Goal: Information Seeking & Learning: Learn about a topic

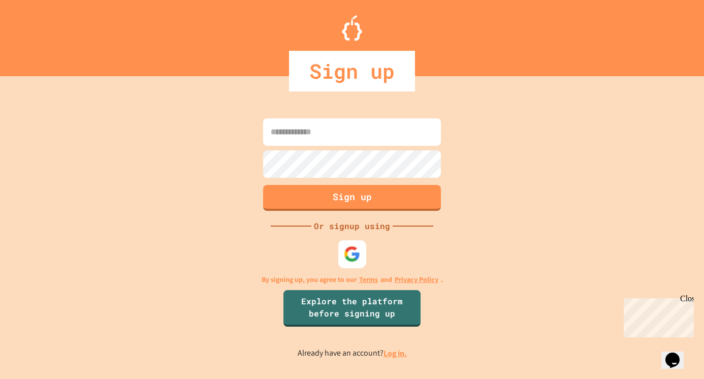
click at [359, 254] on img at bounding box center [352, 254] width 17 height 17
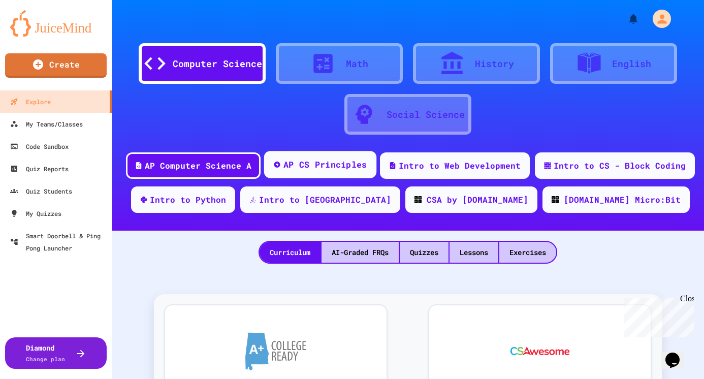
click at [298, 162] on div "AP CS Principles" at bounding box center [326, 165] width 84 height 13
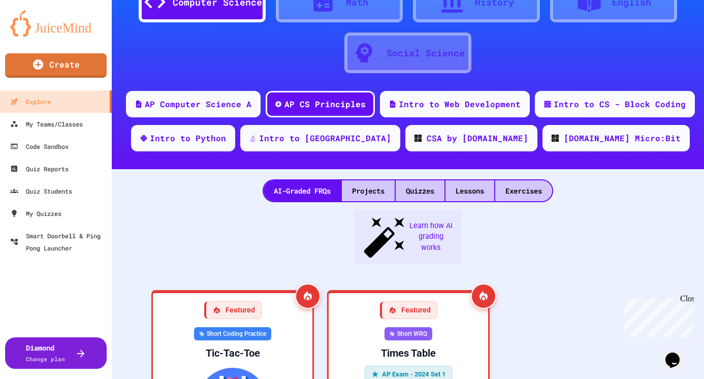
scroll to position [58, 0]
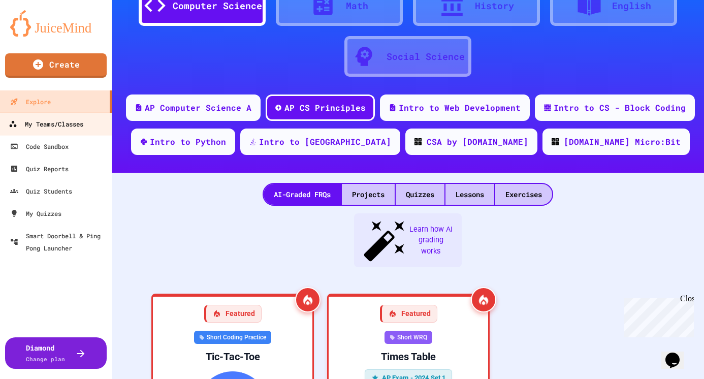
click at [54, 121] on div "My Teams/Classes" at bounding box center [46, 124] width 75 height 13
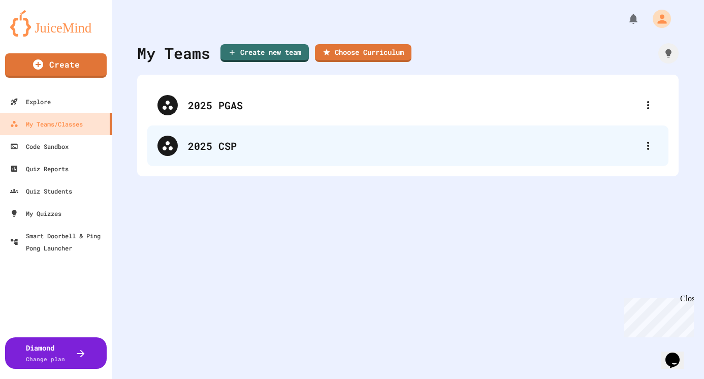
click at [220, 146] on div "2025 CSP" at bounding box center [413, 145] width 450 height 15
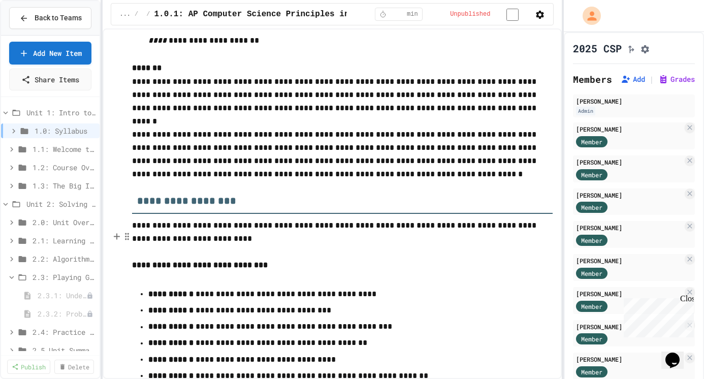
scroll to position [2367, 0]
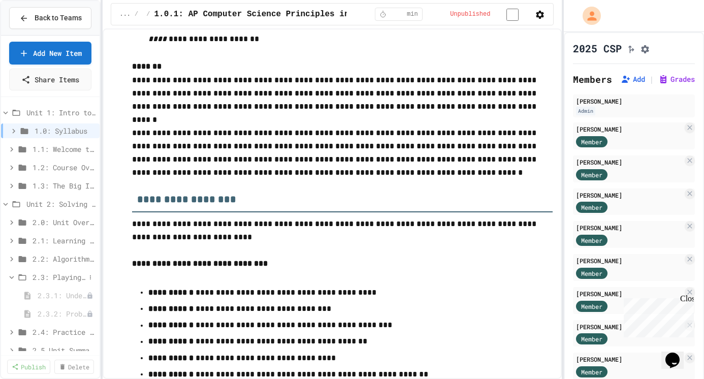
click at [60, 274] on span "2.3: Playing Games" at bounding box center [59, 277] width 53 height 11
click at [60, 274] on span "2.3: Playing Games" at bounding box center [64, 277] width 63 height 11
click at [60, 292] on span "2.3.1: Understanding Games with Flowcharts" at bounding box center [57, 295] width 39 height 11
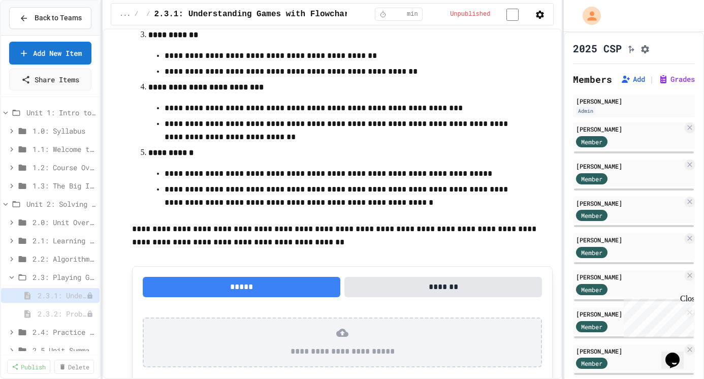
scroll to position [377, 0]
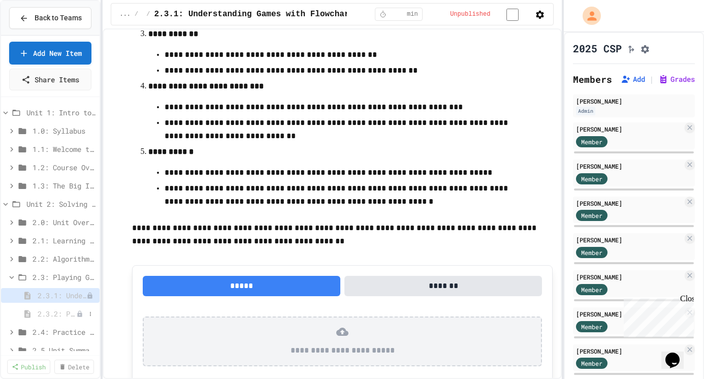
click at [48, 314] on span "2.3.2: Problem Solving Reflection" at bounding box center [57, 314] width 39 height 11
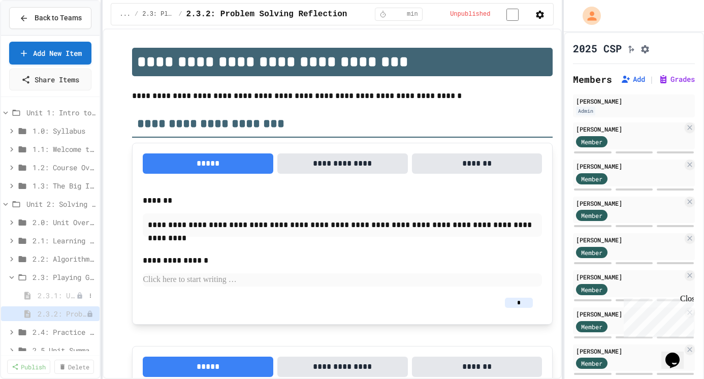
click at [50, 292] on span "2.3.1: Understanding Games with Flowcharts" at bounding box center [57, 295] width 39 height 11
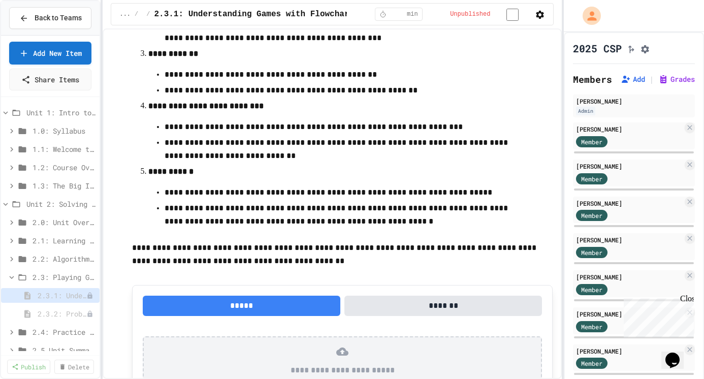
scroll to position [349, 0]
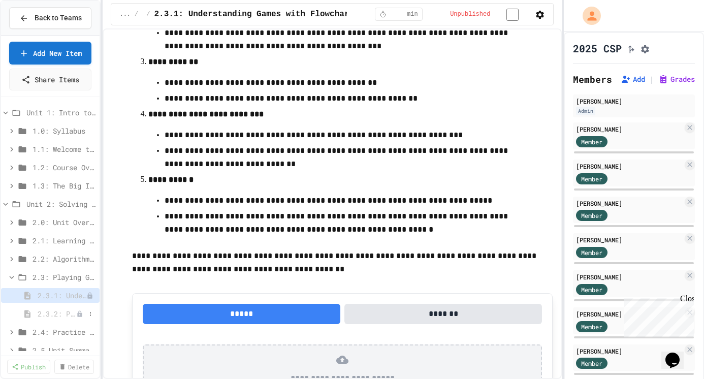
click at [54, 316] on span "2.3.2: Problem Solving Reflection" at bounding box center [57, 314] width 39 height 11
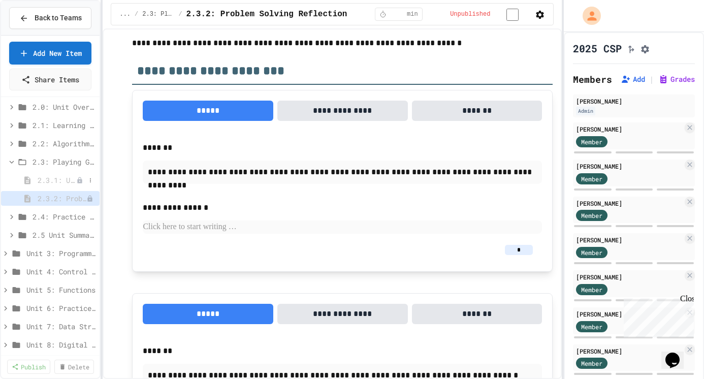
scroll to position [116, 0]
click at [10, 160] on icon at bounding box center [11, 161] width 9 height 9
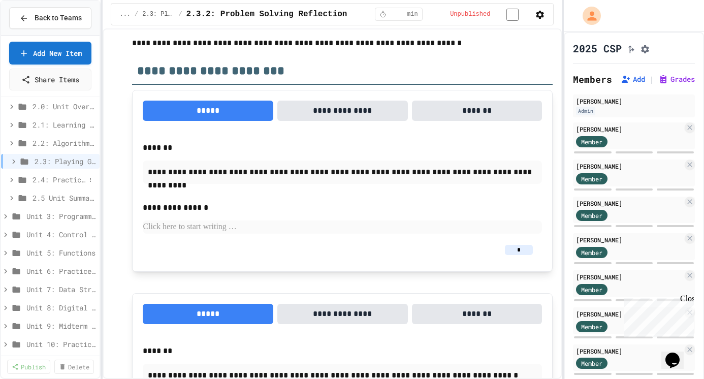
click at [60, 178] on span "2.4: Practice with Algorithms" at bounding box center [59, 179] width 53 height 11
click at [70, 179] on span "2.4: Practice with Algorithms" at bounding box center [59, 179] width 53 height 11
click at [70, 179] on span "2.4: Practice with Algorithms" at bounding box center [64, 179] width 63 height 11
click at [60, 196] on span "2.4.1: Algorithm Practice Exercises" at bounding box center [57, 198] width 39 height 11
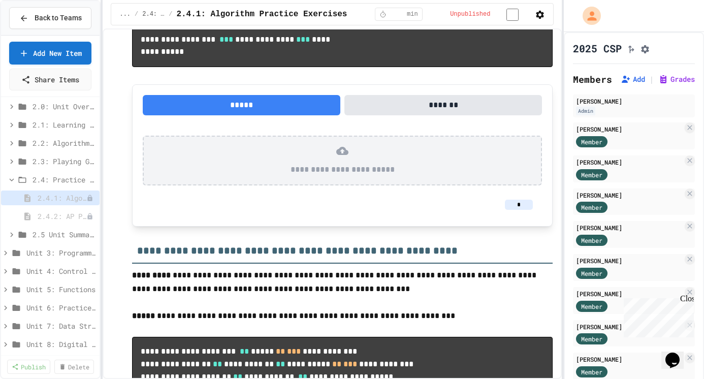
scroll to position [795, 0]
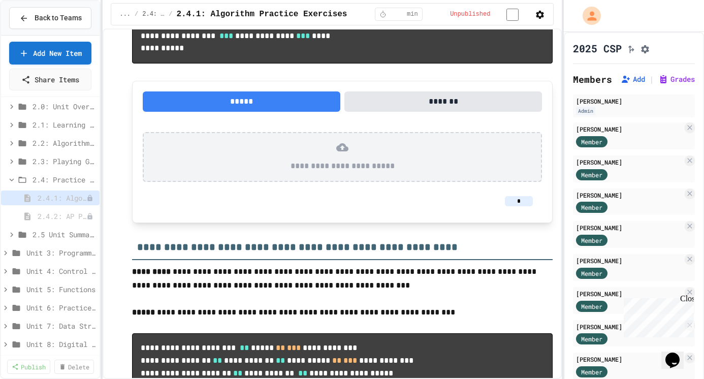
click at [297, 112] on button "*****" at bounding box center [242, 101] width 198 height 20
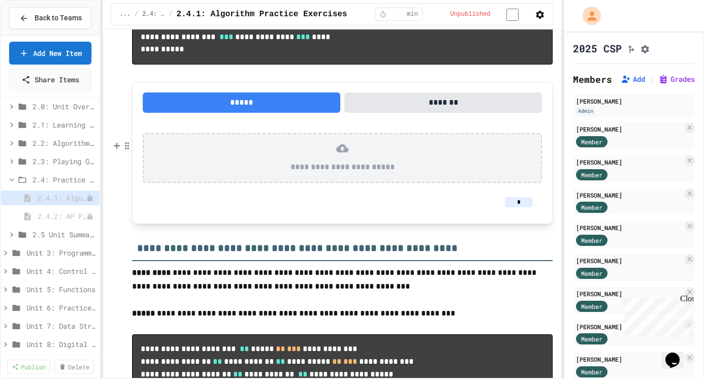
scroll to position [796, 0]
click at [223, 113] on button "*****" at bounding box center [242, 103] width 198 height 20
click at [443, 113] on button "*******" at bounding box center [444, 103] width 198 height 20
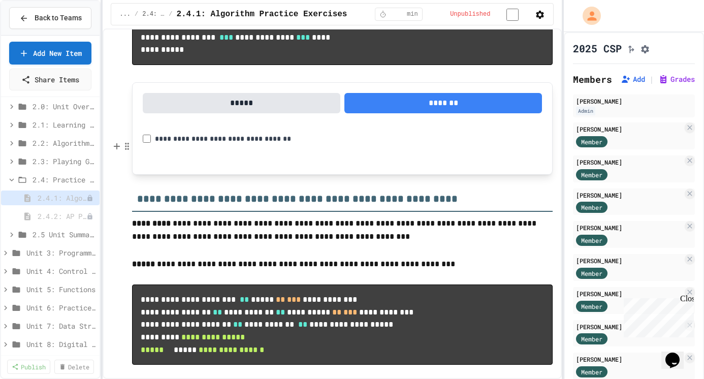
scroll to position [794, 0]
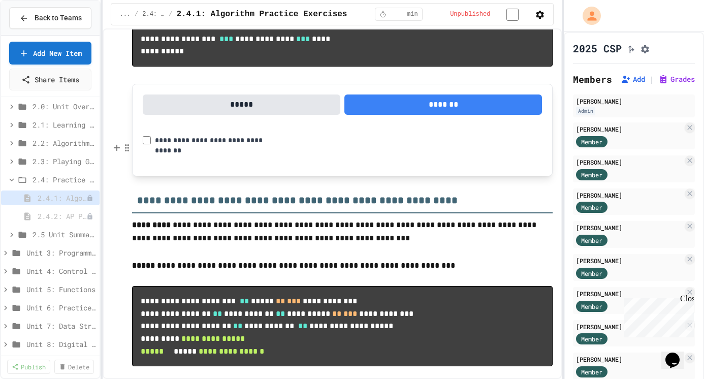
click at [284, 115] on button "*****" at bounding box center [242, 105] width 198 height 20
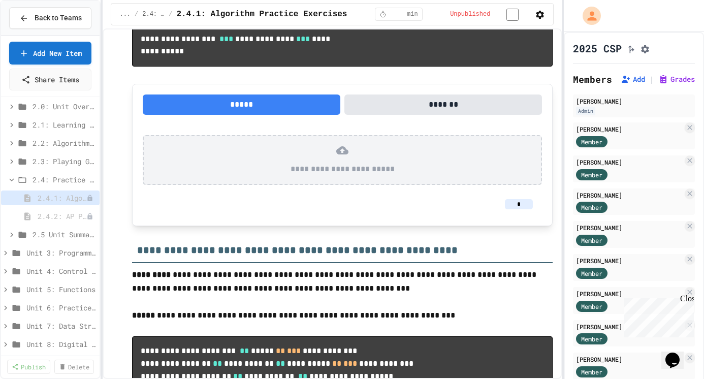
click at [396, 115] on button "*******" at bounding box center [444, 105] width 198 height 20
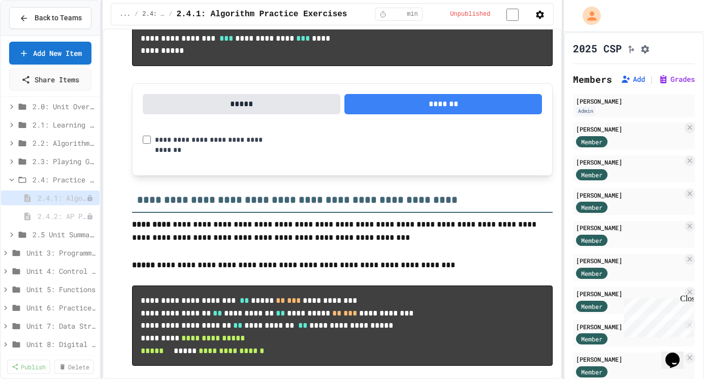
click at [295, 114] on button "*****" at bounding box center [242, 104] width 198 height 20
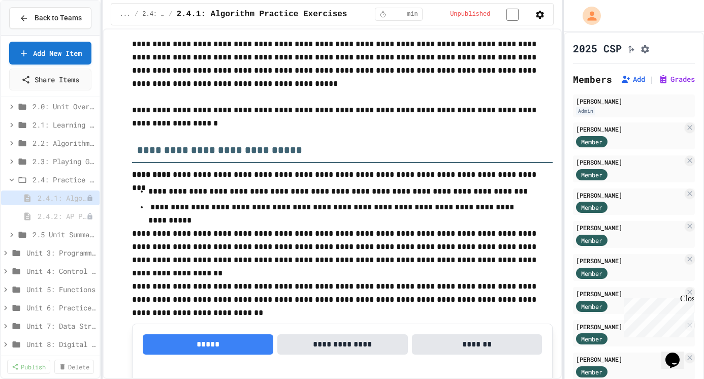
scroll to position [50, 0]
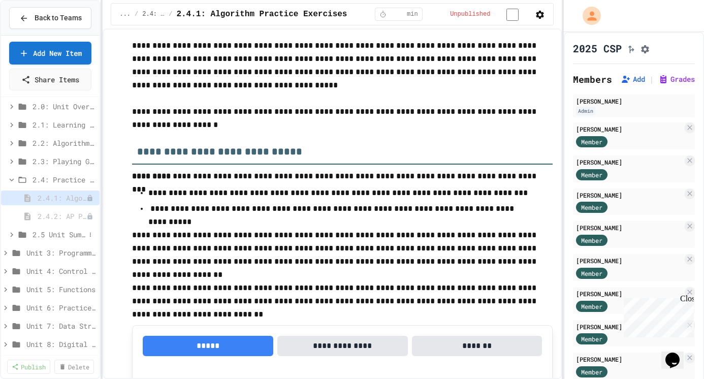
click at [58, 235] on span "2.5 Unit Summary" at bounding box center [59, 234] width 53 height 11
click at [59, 252] on span "2.5.1 Unit Summary" at bounding box center [57, 253] width 39 height 11
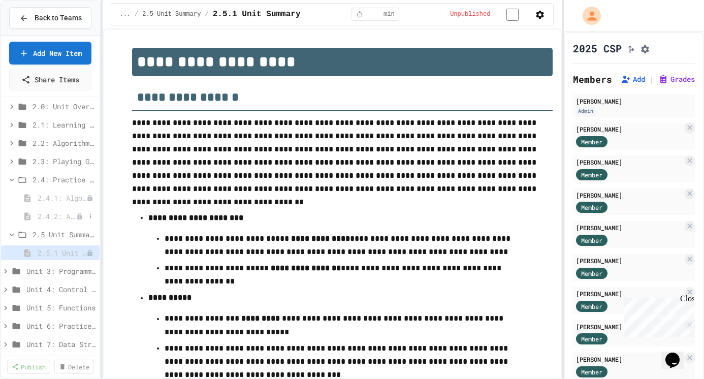
click at [55, 218] on span "2.4.2: AP Practice Questions" at bounding box center [57, 216] width 39 height 11
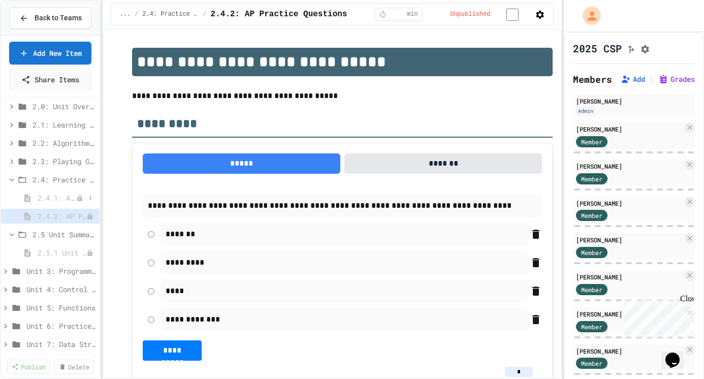
click at [50, 194] on span "2.4.1: Algorithm Practice Exercises" at bounding box center [57, 198] width 39 height 11
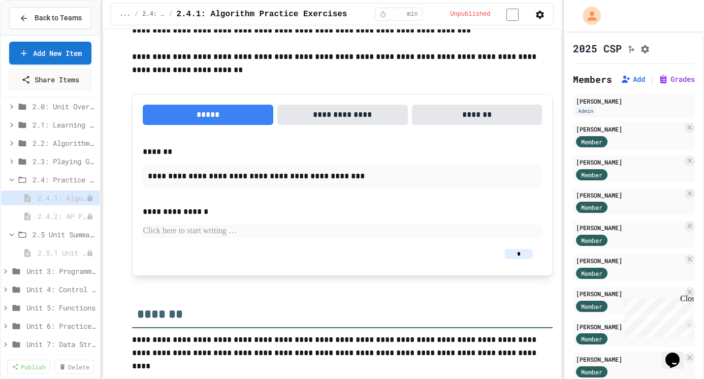
scroll to position [1623, 0]
click at [48, 219] on span "2.4.2: AP Practice Questions" at bounding box center [57, 216] width 39 height 11
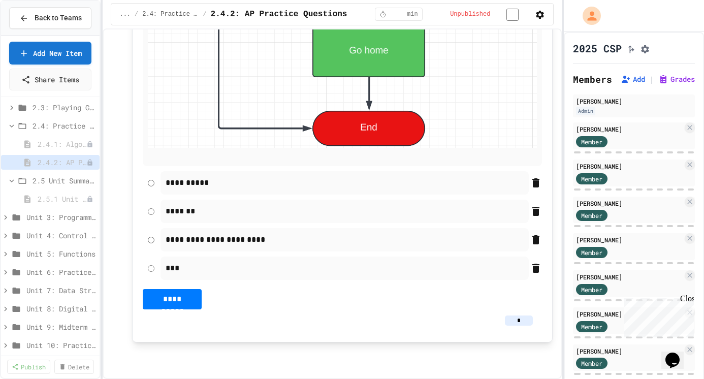
scroll to position [172, 0]
click at [7, 217] on icon at bounding box center [5, 214] width 9 height 9
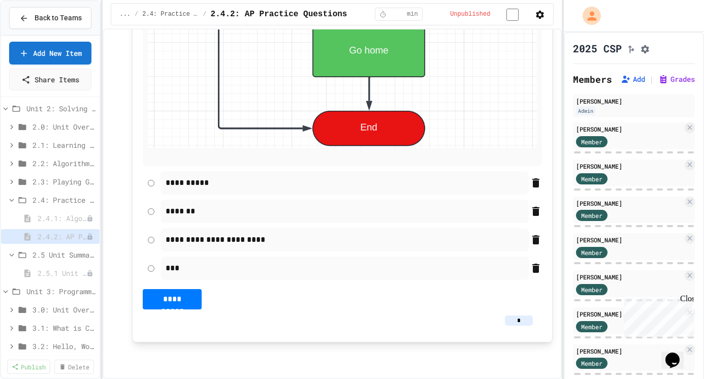
scroll to position [87, 0]
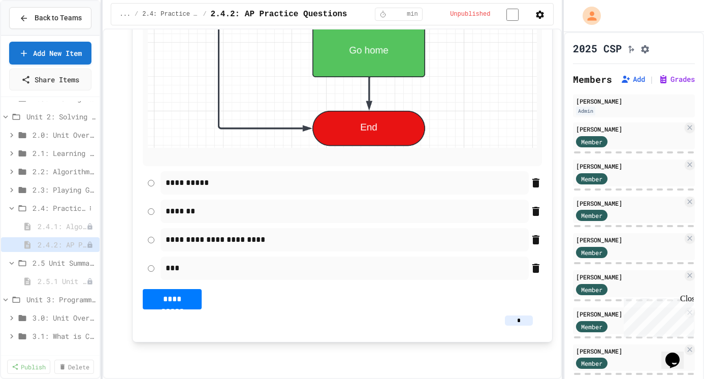
click at [14, 207] on icon at bounding box center [11, 208] width 9 height 9
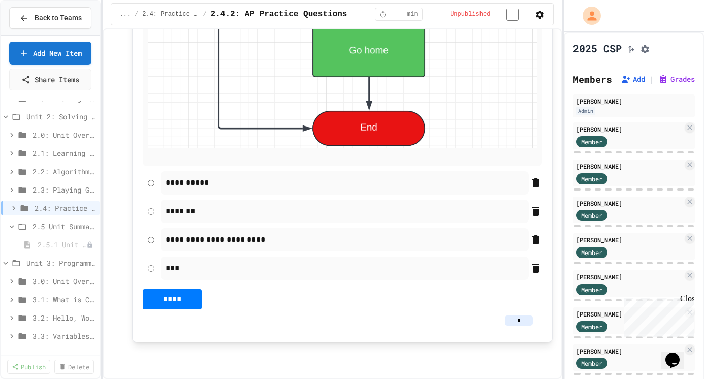
click at [14, 207] on icon at bounding box center [13, 208] width 3 height 5
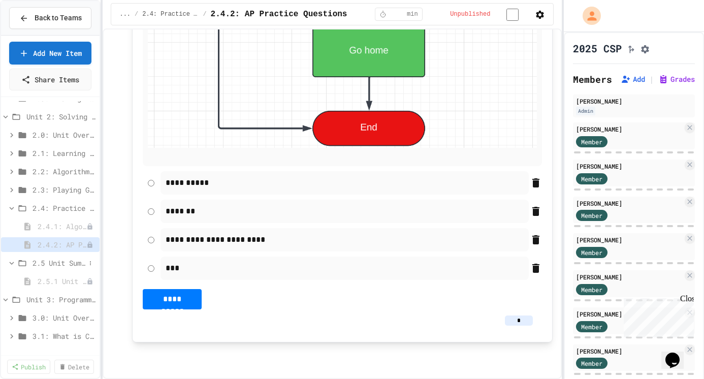
click at [12, 263] on icon at bounding box center [11, 263] width 9 height 9
